Goal: Communication & Community: Answer question/provide support

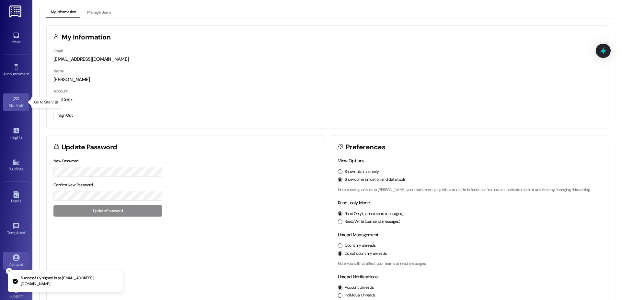
click at [10, 109] on link "Site Visit •" at bounding box center [16, 102] width 26 height 17
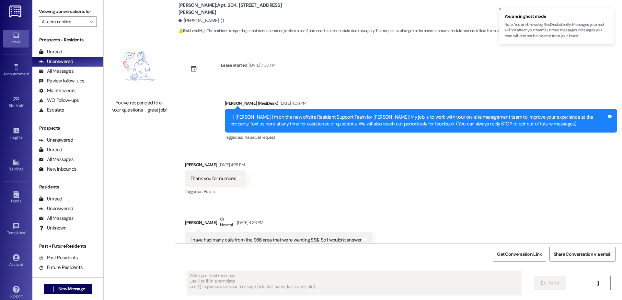
type textarea "Fetching suggested responses. Please feel free to read through the conversation…"
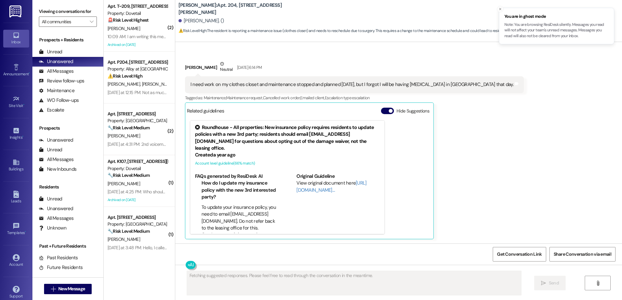
scroll to position [731, 0]
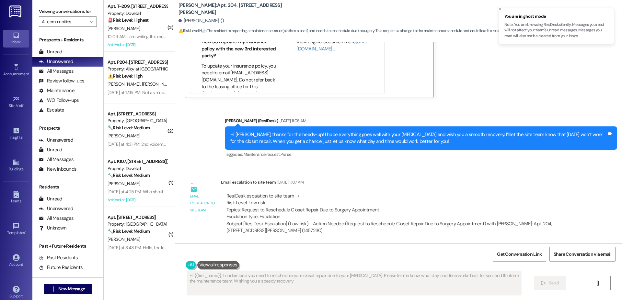
type textarea "Hi {{first_name}}, I understand you need to reschedule your closet repair due t…"
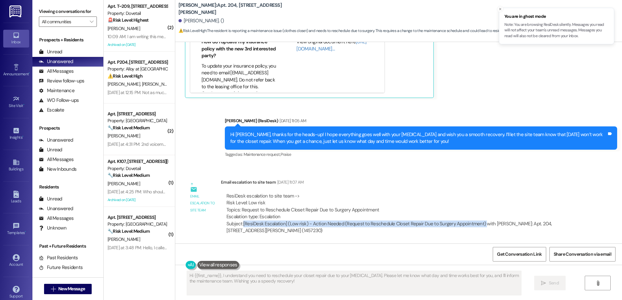
drag, startPoint x: 238, startPoint y: 224, endPoint x: 475, endPoint y: 221, distance: 236.3
click at [475, 221] on div "Subject: [ResiDesk Escalation] (Low risk) - Action Needed (Request to Reschedul…" at bounding box center [398, 228] width 345 height 14
copy div "[ResiDesk Escalation] (Low risk) - Action Needed (Request to Reschedule Closet …"
click at [13, 254] on icon at bounding box center [16, 257] width 7 height 7
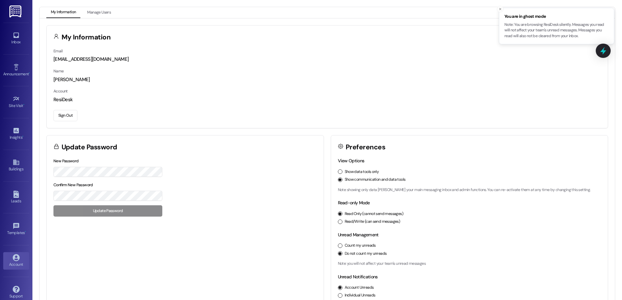
click at [69, 117] on button "Sign Out" at bounding box center [65, 115] width 24 height 11
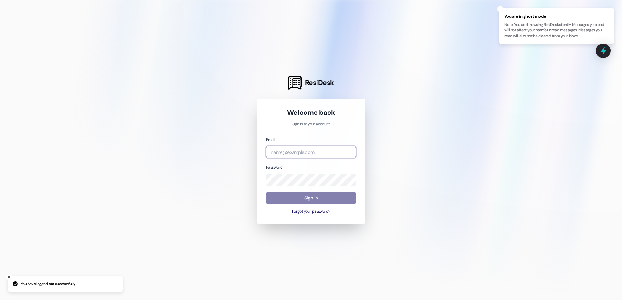
click at [329, 152] on input "email" at bounding box center [311, 152] width 90 height 13
type input "automated-surveys-tdc-management@tdc-management.com"
